Goal: Information Seeking & Learning: Learn about a topic

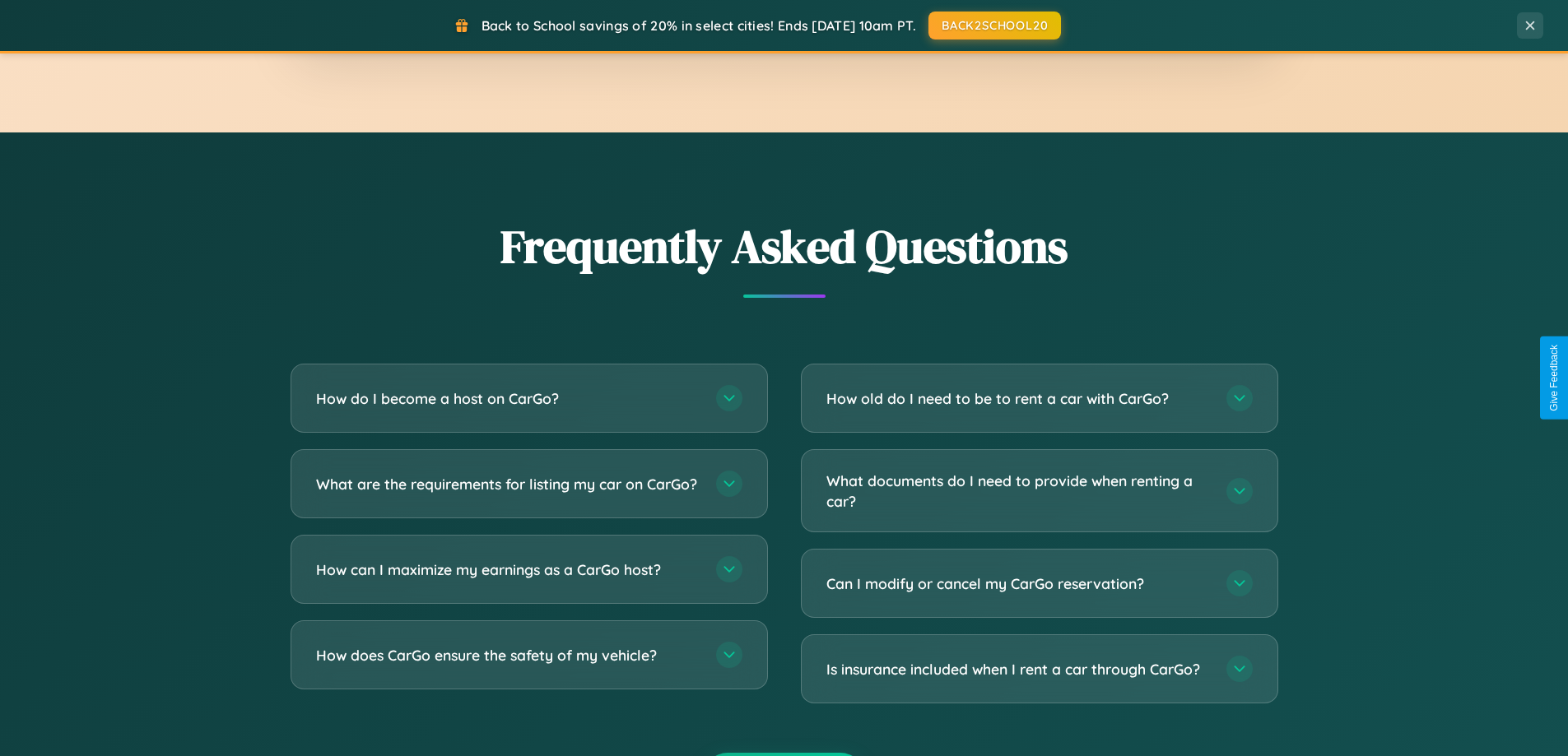
scroll to position [3167, 0]
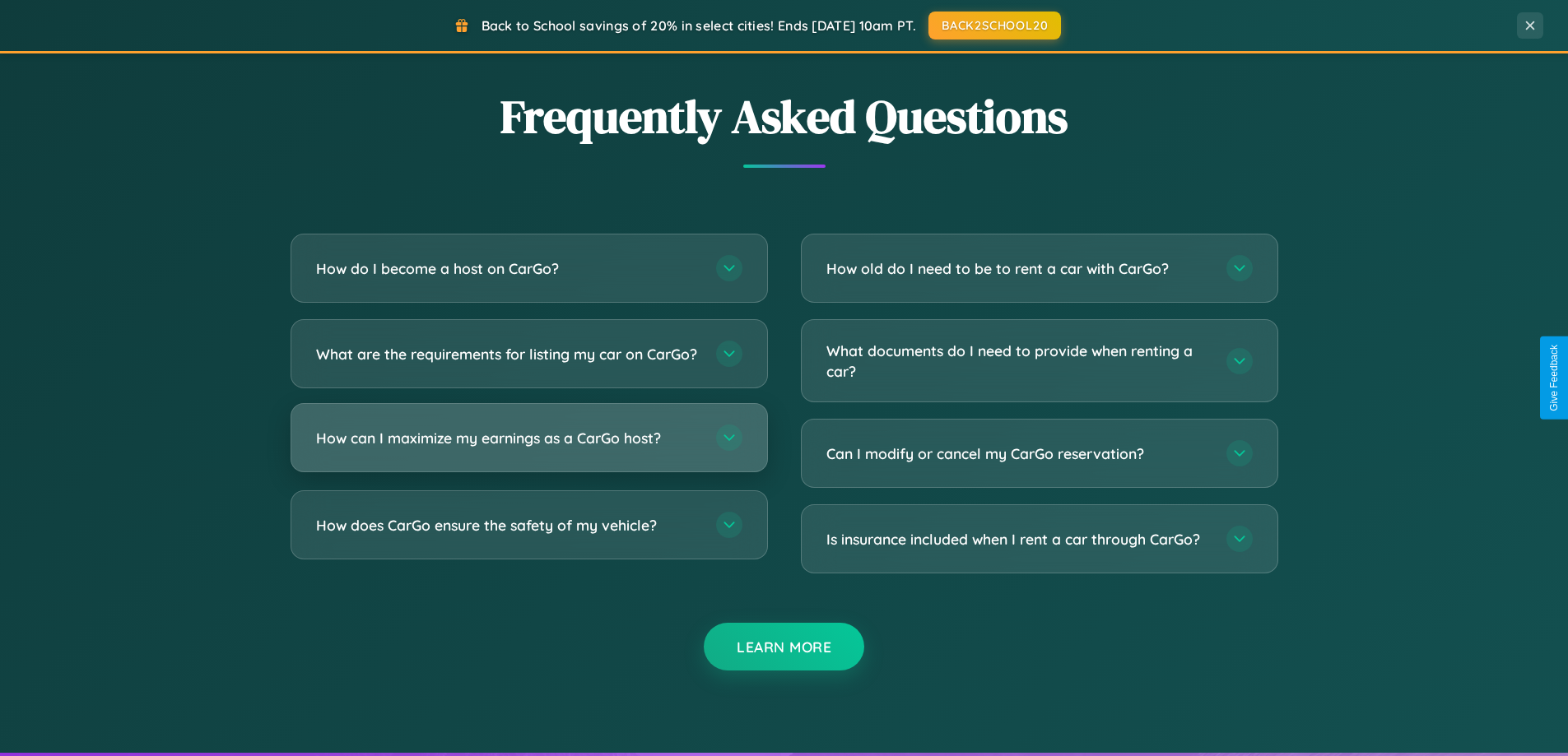
click at [528, 449] on h3 "How can I maximize my earnings as a CarGo host?" at bounding box center [508, 438] width 383 height 21
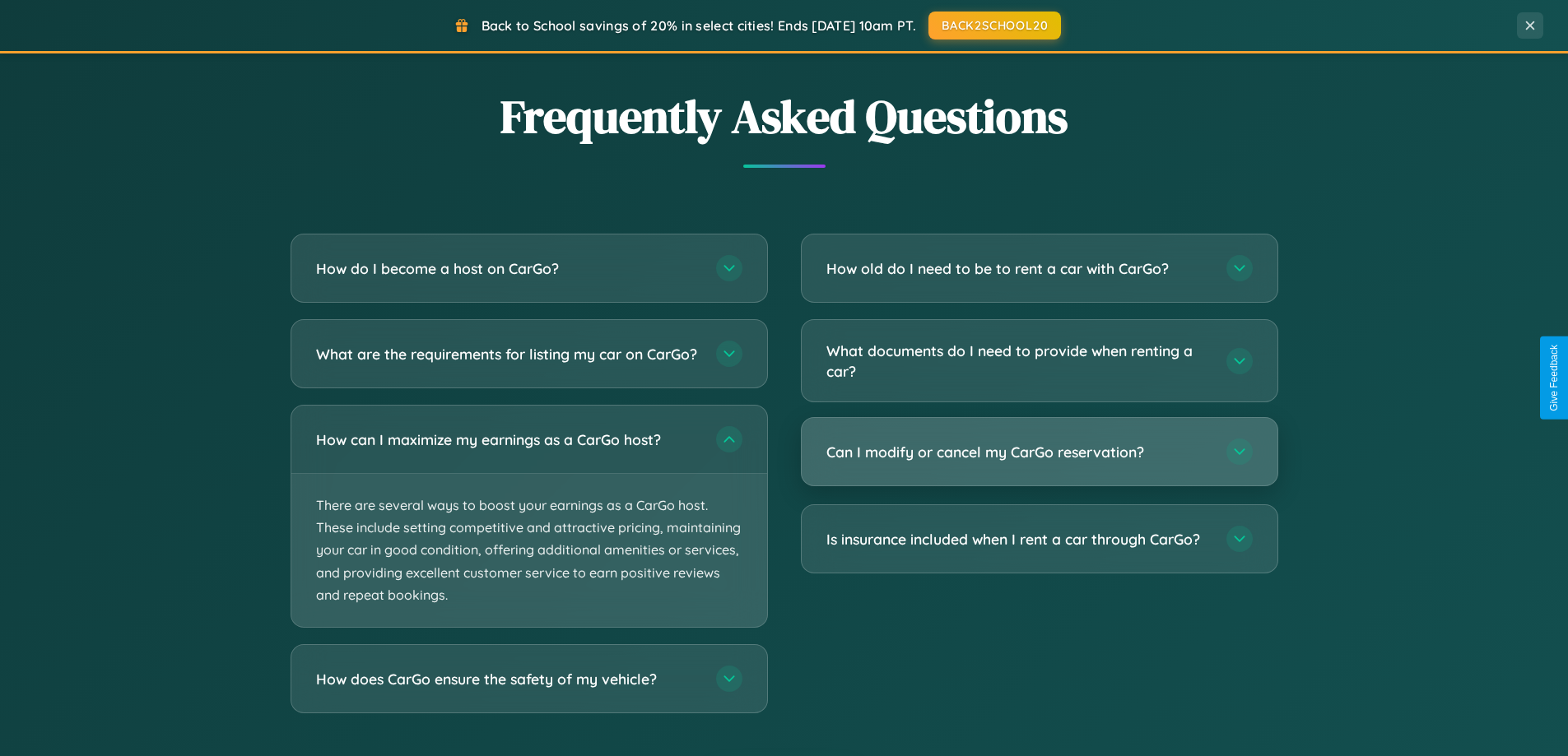
click at [1039, 452] on h3 "Can I modify or cancel my CarGo reservation?" at bounding box center [1018, 452] width 383 height 21
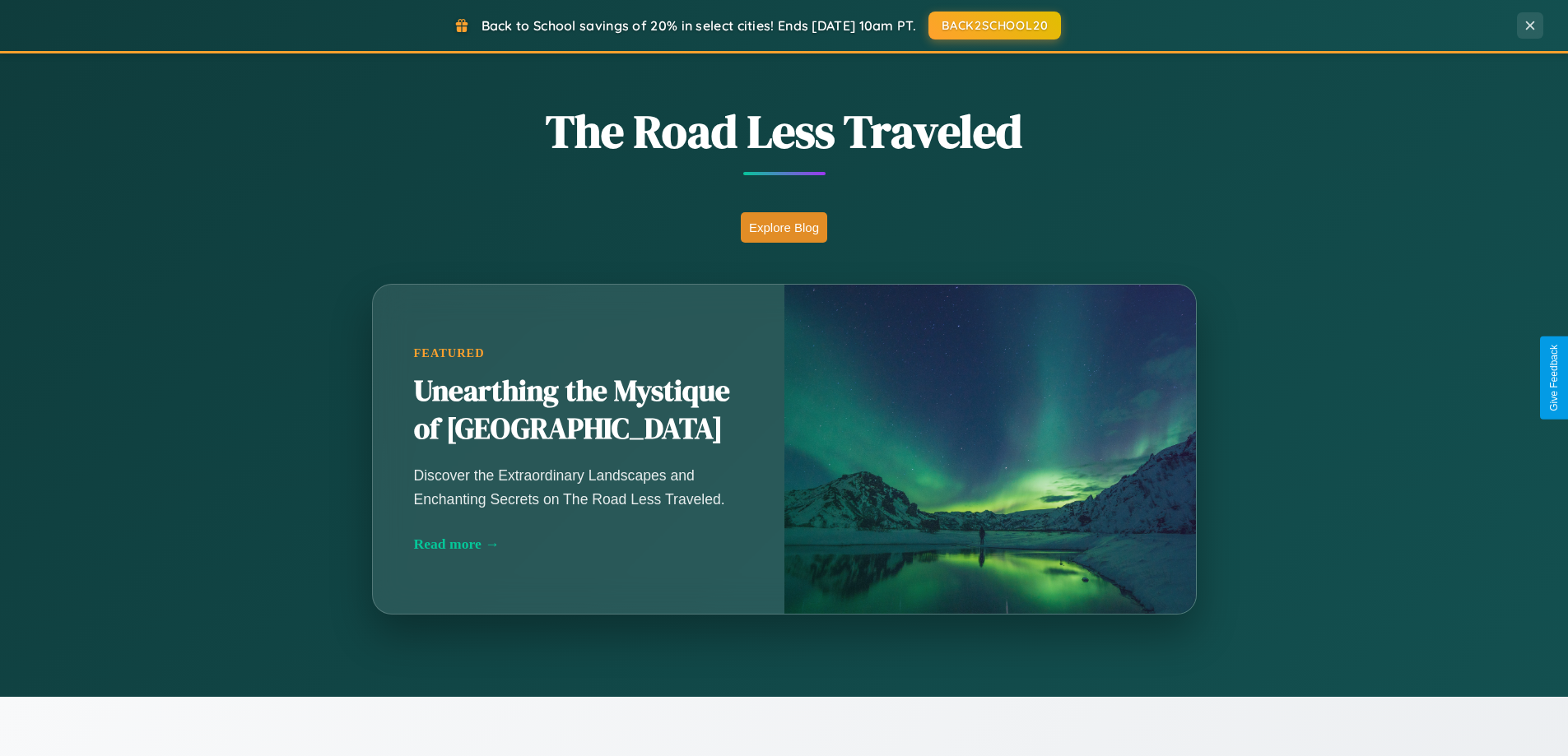
scroll to position [1132, 0]
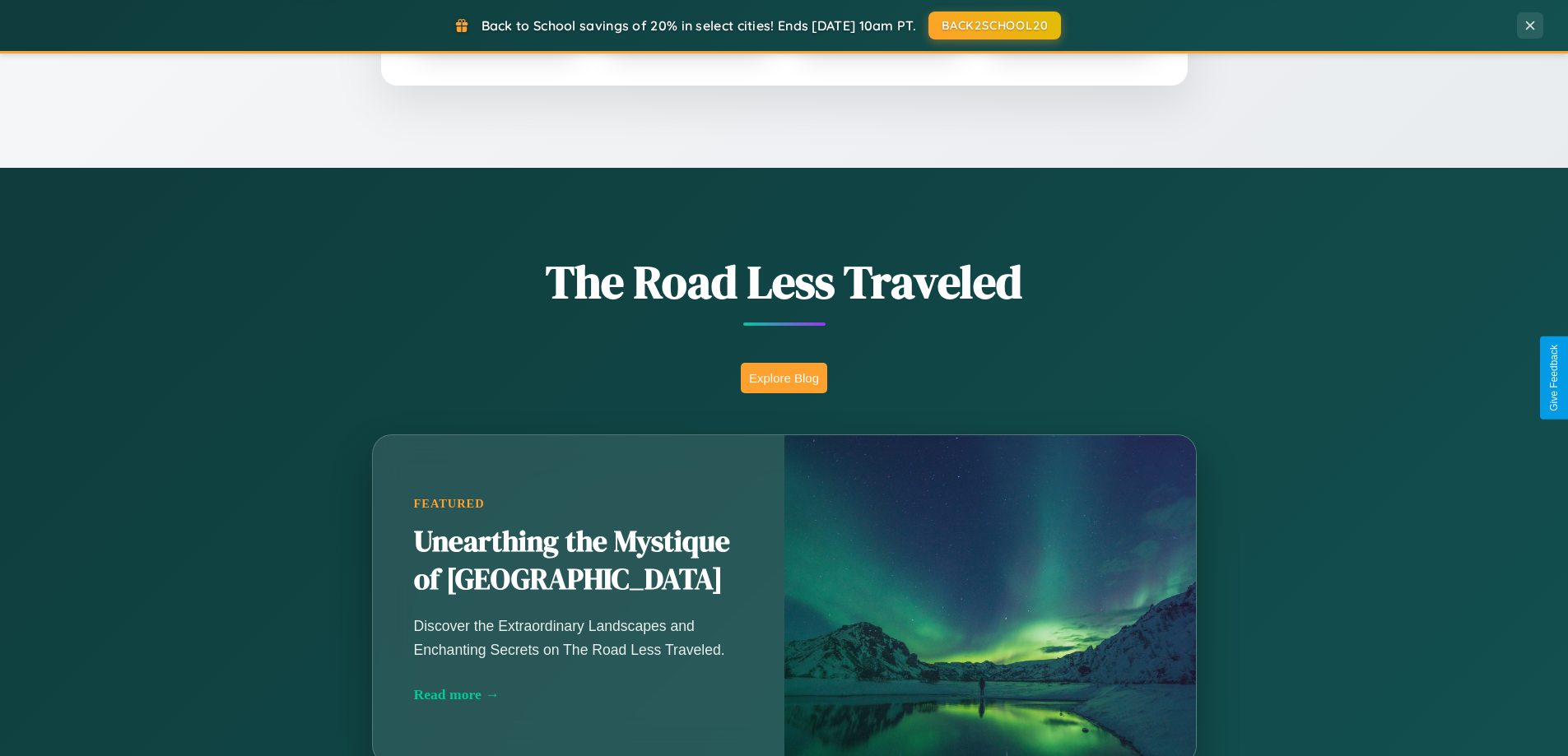
click at [783, 378] on button "Explore Blog" at bounding box center [783, 378] width 87 height 31
